Goal: Task Accomplishment & Management: Use online tool/utility

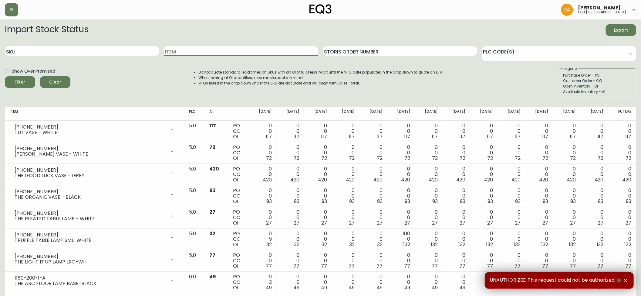
click at [185, 55] on input "Item" at bounding box center [241, 51] width 154 height 10
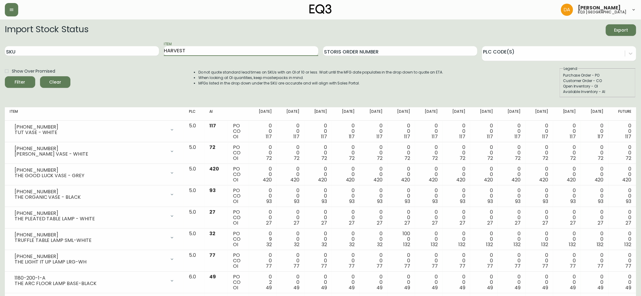
type input "HARVEST"
click at [5, 76] on button "Filter" at bounding box center [20, 82] width 30 height 12
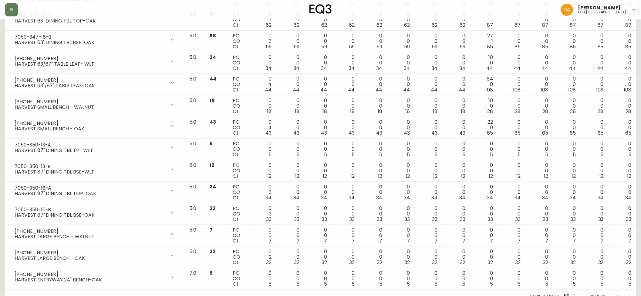
scroll to position [267, 0]
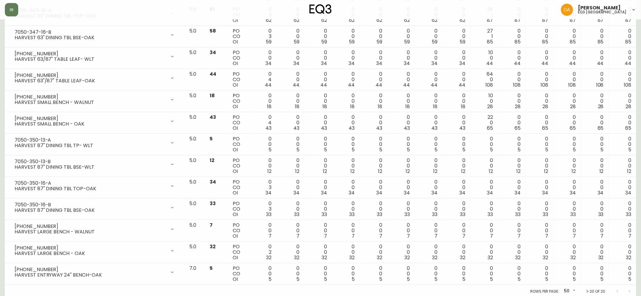
drag, startPoint x: 641, startPoint y: 157, endPoint x: 647, endPoint y: 31, distance: 126.1
click at [641, 31] on html "[PERSON_NAME] eq3 calgary Import Stock Status Export SKU Item HARVEST Storis Or…" at bounding box center [320, 15] width 641 height 565
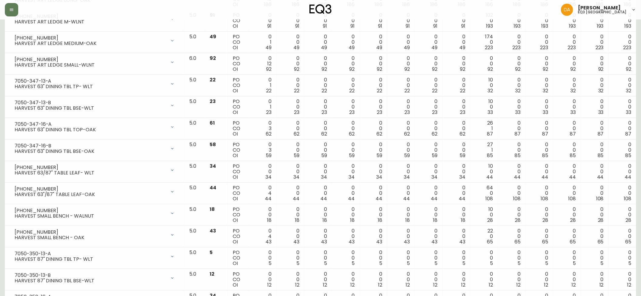
scroll to position [0, 0]
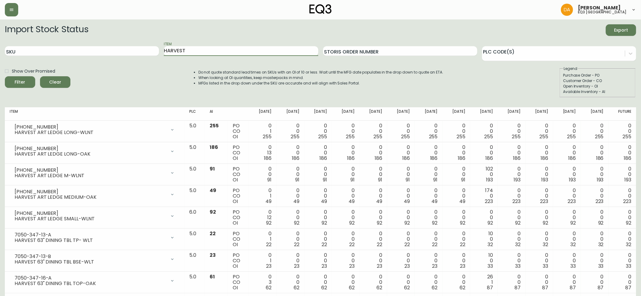
drag, startPoint x: 223, startPoint y: 46, endPoint x: 62, endPoint y: 42, distance: 160.9
click at [62, 42] on div "SKU Item HARVEST Storis Order Number PLC Code(s)" at bounding box center [321, 51] width 632 height 20
type input "BAN"
click at [5, 76] on button "Filter" at bounding box center [20, 82] width 30 height 12
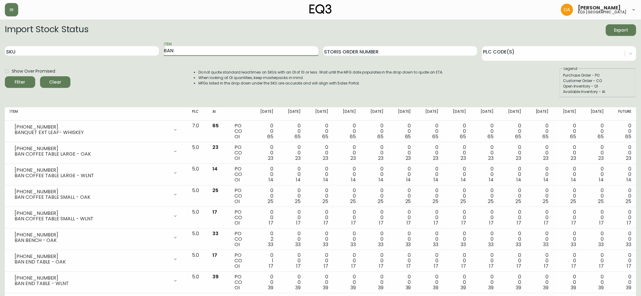
click at [4, 71] on main "Import Stock Status Export SKU Item BAN Storis Order Number PLC Code(s) Show Ov…" at bounding box center [320, 259] width 641 height 481
click at [7, 70] on input "Show Over Promised" at bounding box center [7, 71] width 10 height 10
click at [16, 88] on div "Show Over Promised Filter Clear" at bounding box center [38, 82] width 66 height 32
click at [16, 80] on icon "submit" at bounding box center [17, 81] width 7 height 7
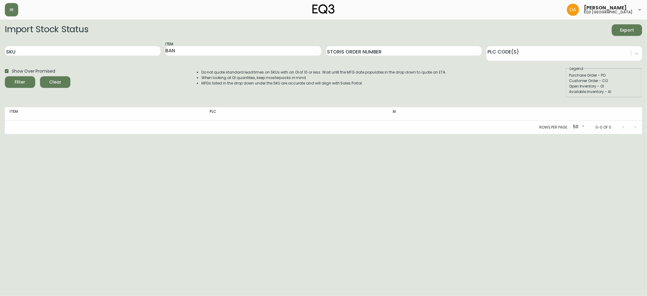
click at [5, 70] on input "Show Over Promised" at bounding box center [7, 71] width 10 height 10
checkbox input "false"
click at [67, 84] on button "Clear" at bounding box center [55, 82] width 30 height 12
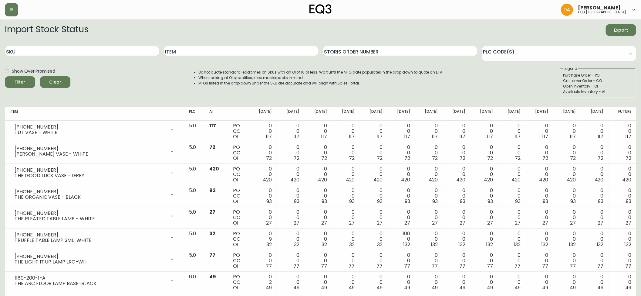
click at [230, 46] on div "Item" at bounding box center [241, 51] width 154 height 20
click at [223, 47] on input "Item" at bounding box center [241, 51] width 154 height 10
click at [5, 76] on button "Filter" at bounding box center [20, 82] width 30 height 12
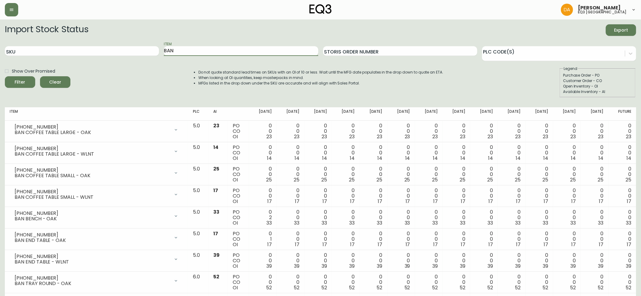
click at [262, 47] on input "BAN" at bounding box center [241, 51] width 154 height 10
type input "B"
type input "PLANK"
click at [5, 76] on button "Filter" at bounding box center [20, 82] width 30 height 12
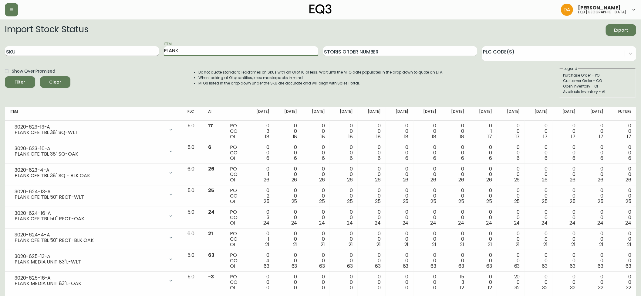
drag, startPoint x: 195, startPoint y: 47, endPoint x: 142, endPoint y: 47, distance: 52.2
click at [144, 47] on div "SKU Item PLANK Storis Order Number PLC Code(s)" at bounding box center [321, 51] width 632 height 20
click at [103, 48] on input "SKU" at bounding box center [82, 51] width 154 height 10
paste input "3020-629-4-B"
type input "3020-629-4-B"
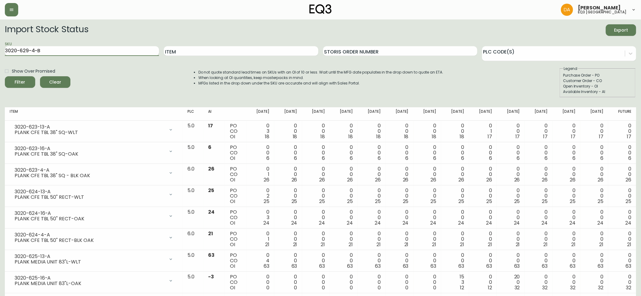
click at [5, 76] on button "Filter" at bounding box center [20, 82] width 30 height 12
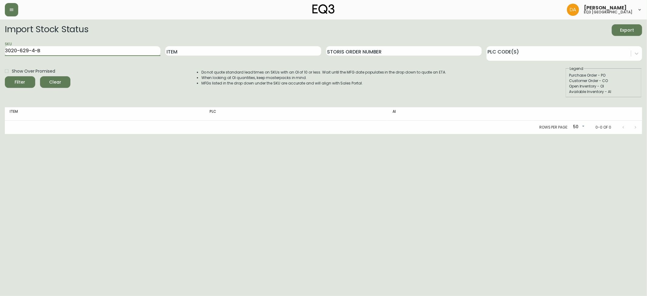
click at [7, 71] on input "Show Over Promised" at bounding box center [7, 71] width 10 height 10
checkbox input "true"
click at [14, 88] on div "Show Over Promised Filter Clear" at bounding box center [38, 82] width 66 height 32
click at [15, 82] on icon "submit" at bounding box center [18, 81] width 6 height 6
drag, startPoint x: 37, startPoint y: 48, endPoint x: 0, endPoint y: 38, distance: 38.3
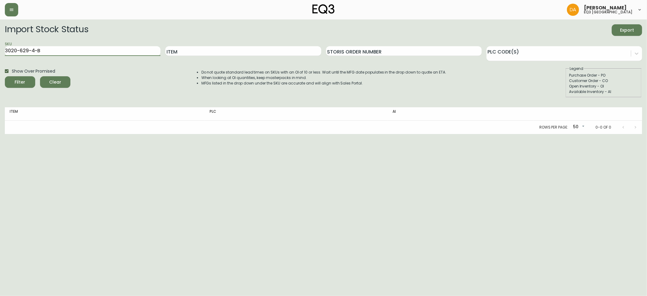
click at [0, 38] on main "Import Stock Status Export SKU 3020-629-4-B Item Storis Order Number PLC Code(s…" at bounding box center [323, 76] width 647 height 114
click at [4, 72] on main "Import Stock Status Export SKU Item Storis Order Number PLC Code(s) Show Over P…" at bounding box center [323, 76] width 647 height 114
click at [185, 50] on input "Item" at bounding box center [243, 51] width 156 height 10
type input "PLANK"
click at [5, 76] on button "Filter" at bounding box center [20, 82] width 30 height 12
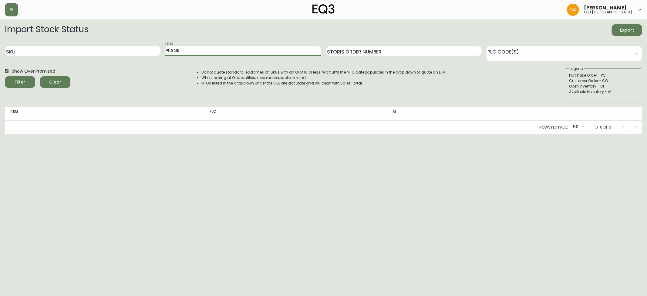
checkbox input "false"
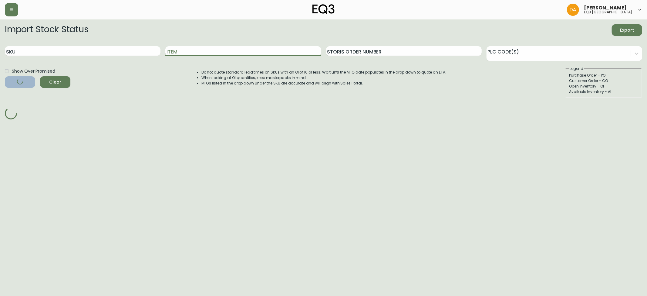
click at [182, 51] on input "Item" at bounding box center [243, 51] width 156 height 10
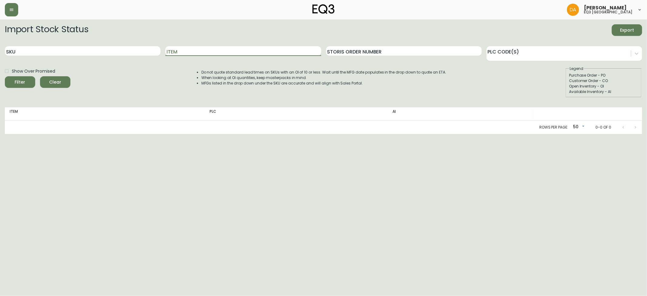
click at [182, 51] on input "Item" at bounding box center [243, 51] width 156 height 10
click at [5, 76] on button "Filter" at bounding box center [20, 82] width 30 height 12
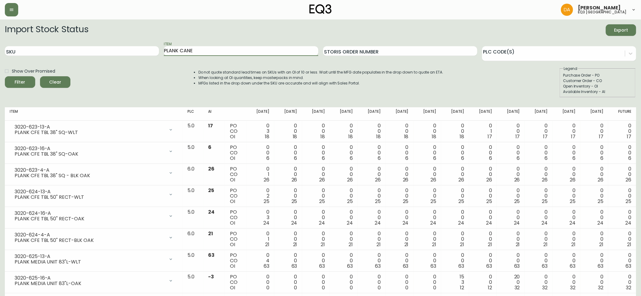
click at [5, 76] on button "Filter" at bounding box center [20, 82] width 30 height 12
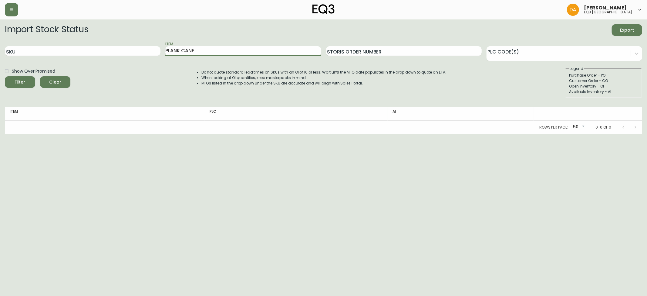
click at [182, 48] on input "PLANK CANE" at bounding box center [243, 51] width 156 height 10
click at [5, 76] on button "Filter" at bounding box center [20, 82] width 30 height 12
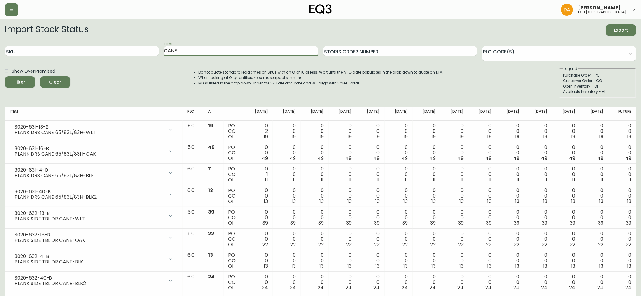
drag, startPoint x: 184, startPoint y: 49, endPoint x: 175, endPoint y: 48, distance: 8.9
click at [175, 48] on input "CANE" at bounding box center [241, 51] width 154 height 10
type input "C"
type input "SLATTED"
click at [5, 76] on button "Filter" at bounding box center [20, 82] width 30 height 12
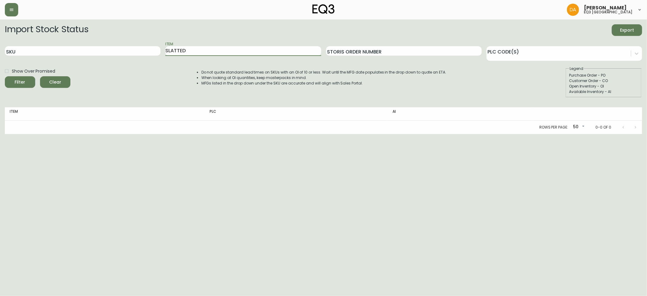
click at [7, 70] on input "Show Over Promised" at bounding box center [7, 71] width 10 height 10
checkbox input "true"
click at [12, 80] on span "Filter" at bounding box center [20, 82] width 21 height 8
click at [199, 49] on input "SLATTED" at bounding box center [243, 51] width 156 height 10
type input "SLAT"
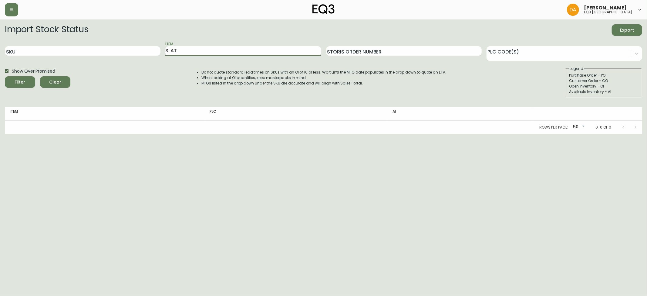
click at [5, 76] on button "Filter" at bounding box center [20, 82] width 30 height 12
click at [7, 70] on input "Show Over Promised" at bounding box center [7, 71] width 10 height 10
checkbox input "false"
drag, startPoint x: 182, startPoint y: 55, endPoint x: 50, endPoint y: 42, distance: 133.3
click at [50, 42] on div "SKU Item SLAT Storis Order Number PLC Code(s)" at bounding box center [324, 51] width 638 height 20
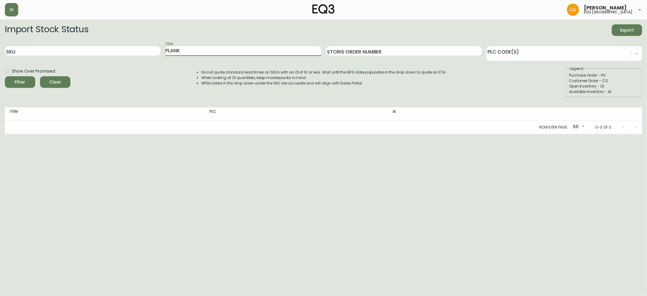
click at [5, 76] on button "Filter" at bounding box center [20, 82] width 30 height 12
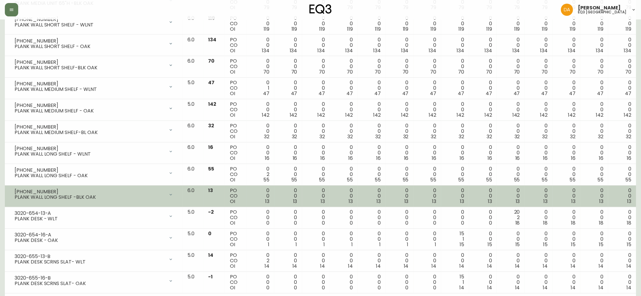
scroll to position [920, 0]
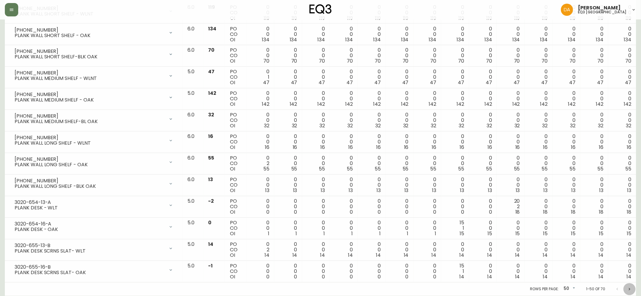
click at [628, 290] on icon "Next page" at bounding box center [629, 289] width 5 height 5
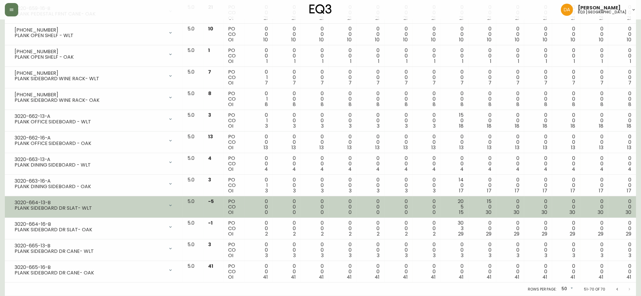
scroll to position [271, 0]
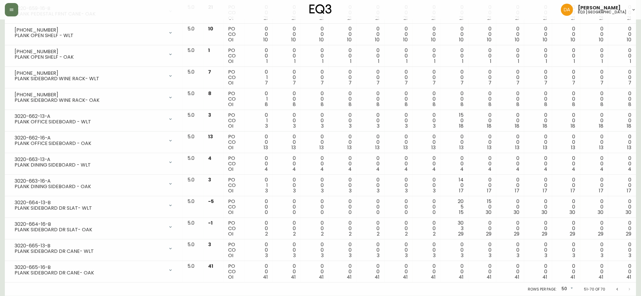
click at [618, 288] on icon "Previous page" at bounding box center [618, 288] width 2 height 2
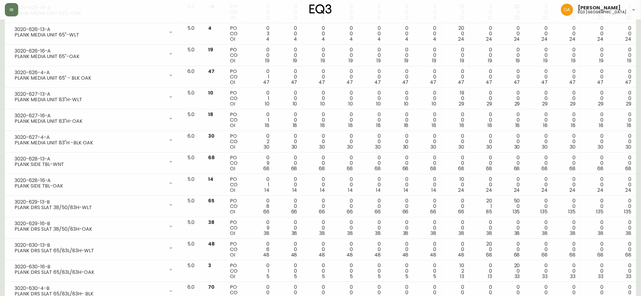
scroll to position [247, 0]
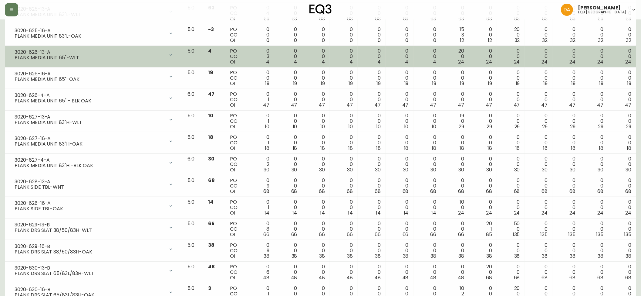
click at [605, 56] on td "0 0 24" at bounding box center [595, 57] width 28 height 22
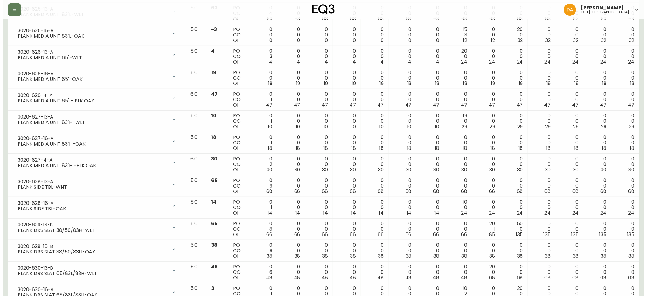
scroll to position [0, 0]
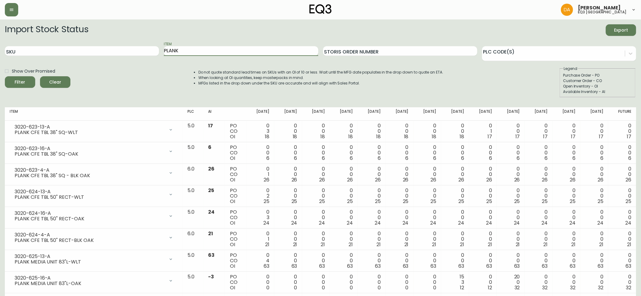
click at [224, 53] on input "PLANK" at bounding box center [241, 51] width 154 height 10
type input "P"
click at [118, 53] on input "SKU" at bounding box center [82, 51] width 154 height 10
type input "3020-643-4-A"
click at [5, 76] on button "Filter" at bounding box center [20, 82] width 30 height 12
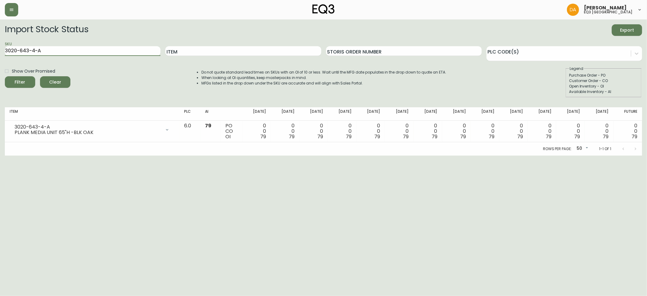
click at [0, 25] on main "Import Stock Status Export SKU 3020-643-4-A Item Storis Order Number PLC Code(s…" at bounding box center [323, 87] width 647 height 136
click at [23, 155] on html "[PERSON_NAME] eq3 calgary Import Stock Status Export SKU Item Storis Order Numb…" at bounding box center [323, 77] width 647 height 155
click at [207, 50] on input "Item" at bounding box center [243, 51] width 156 height 10
click at [22, 55] on input "SKU" at bounding box center [83, 51] width 156 height 10
click at [5, 76] on button "Filter" at bounding box center [20, 82] width 30 height 12
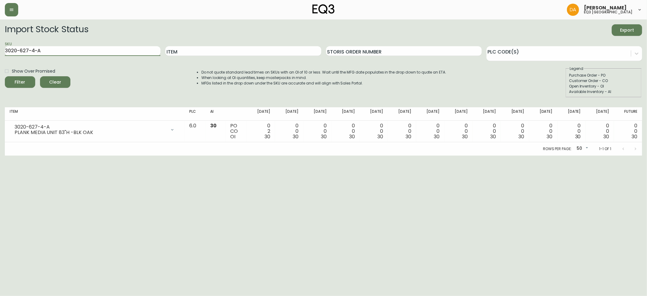
click at [80, 52] on input "3020-627-4-A" at bounding box center [83, 51] width 156 height 10
type input "3020-640-40-B"
click at [5, 76] on button "Filter" at bounding box center [20, 82] width 30 height 12
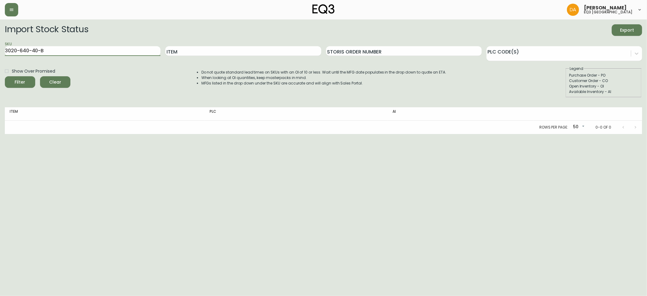
drag, startPoint x: 80, startPoint y: 52, endPoint x: 0, endPoint y: 65, distance: 81.2
click at [0, 65] on main "Import Stock Status Export SKU 3020-640-40-B Item Storis Order Number PLC Code(…" at bounding box center [323, 76] width 647 height 114
type input "3020-631-40-B"
click at [5, 76] on button "Filter" at bounding box center [20, 82] width 30 height 12
